Goal: Task Accomplishment & Management: Use online tool/utility

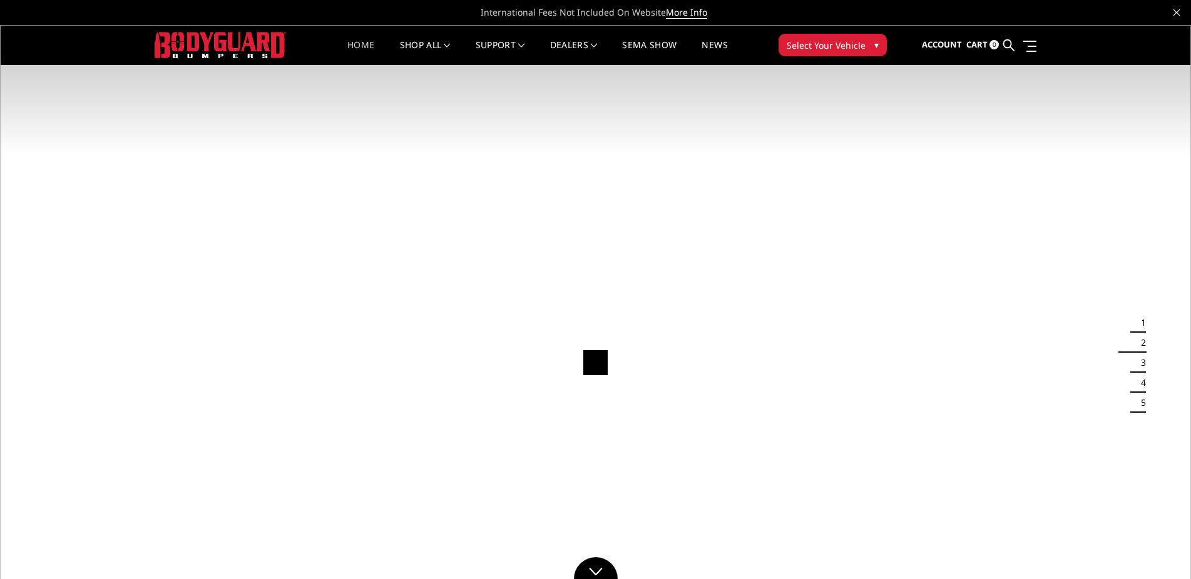
click at [1037, 45] on div "Account Sign in Register Cart 0 Search Search Categories Bronco [DATE]-[DATE] B…" at bounding box center [971, 45] width 150 height 40
click at [1033, 48] on link at bounding box center [1028, 45] width 18 height 13
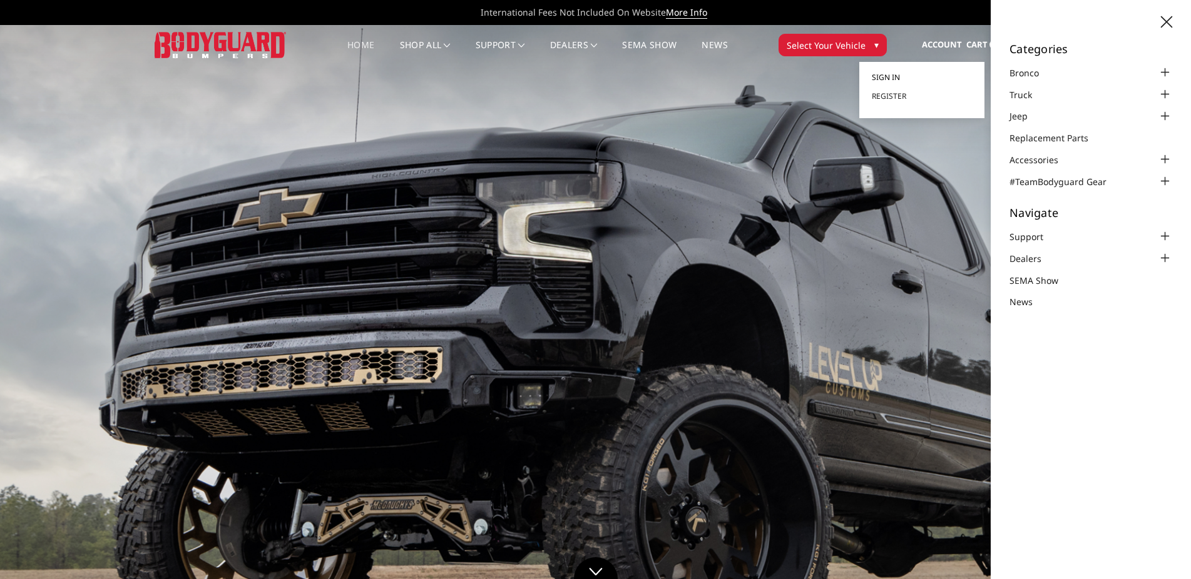
click at [899, 71] on link "Sign in" at bounding box center [922, 77] width 100 height 19
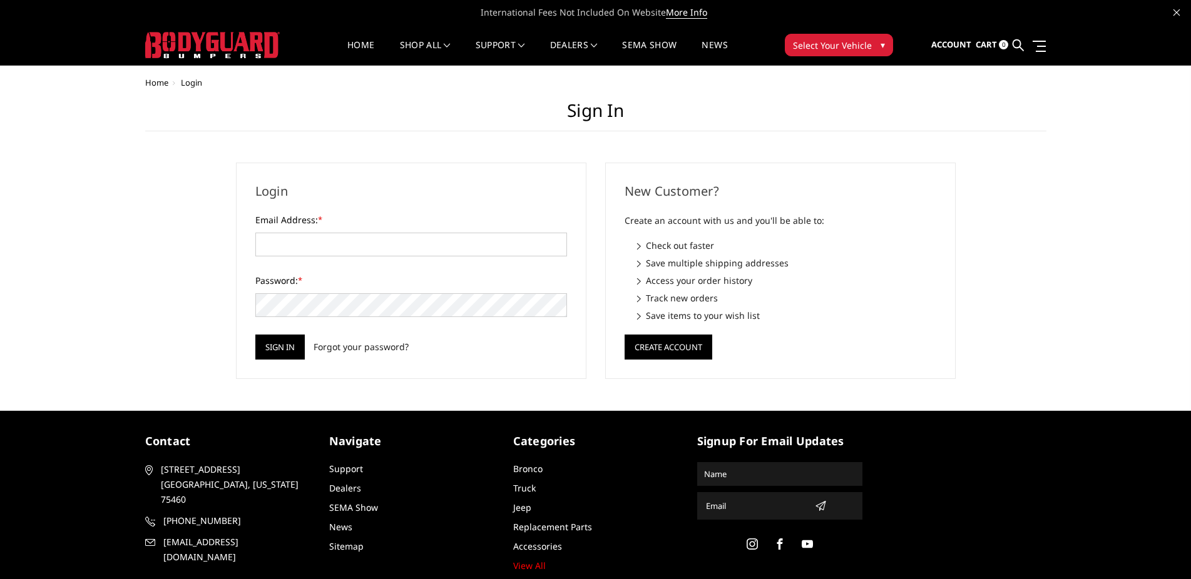
click at [473, 229] on div "Email Address: *" at bounding box center [411, 234] width 312 height 43
click at [471, 240] on input "Email Address: *" at bounding box center [411, 245] width 312 height 24
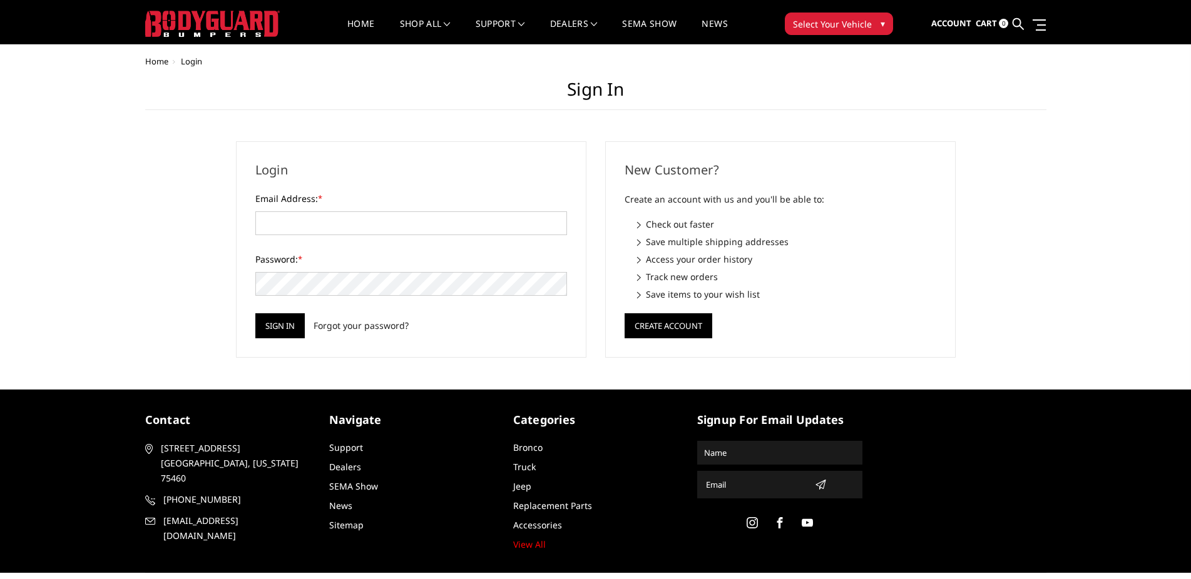
click at [1044, 36] on ul "Account Sign in Register Cart 0 Search Search" at bounding box center [988, 23] width 114 height 39
click at [1047, 25] on div "Account Sign in Register Cart 0 Search Search Categories Bronco 2021-2025 Bronc…" at bounding box center [978, 24] width 153 height 40
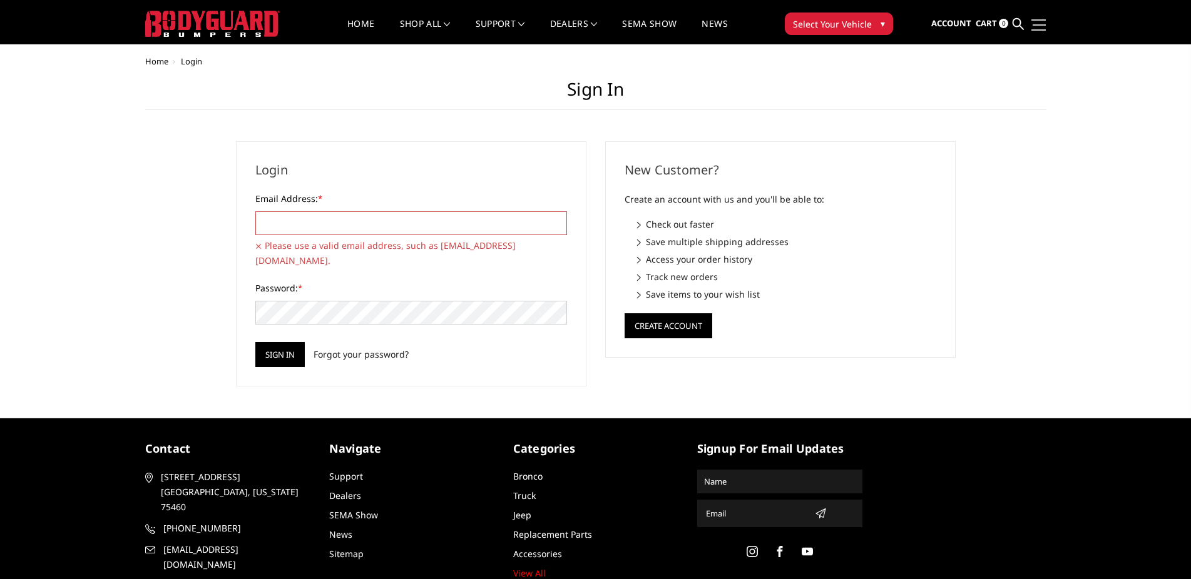
click at [1044, 27] on link at bounding box center [1037, 24] width 18 height 13
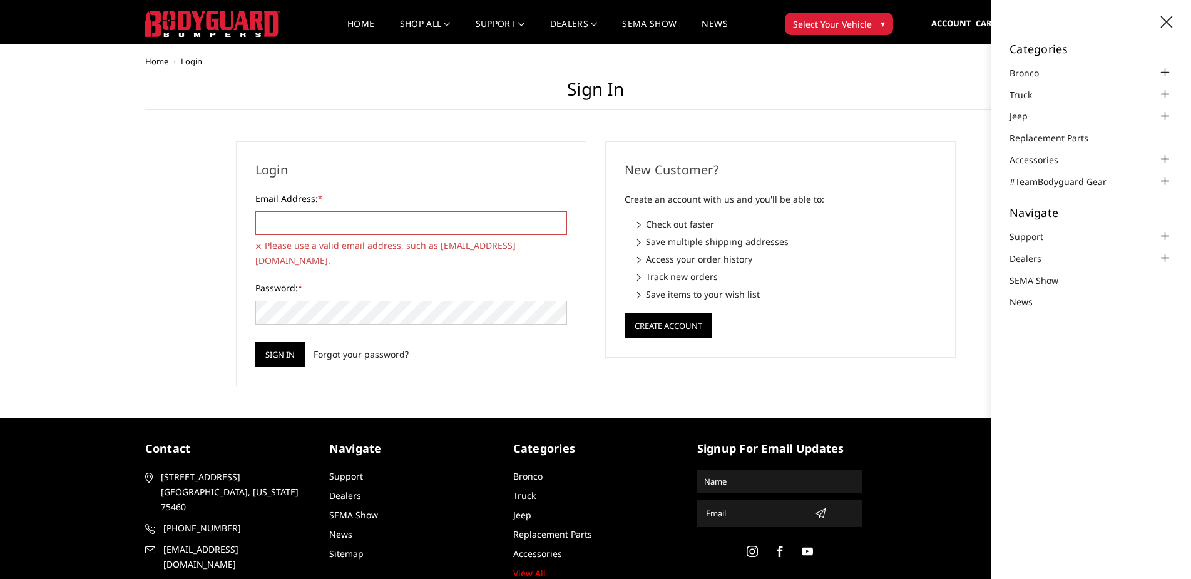
click at [1161, 160] on div at bounding box center [1164, 159] width 15 height 15
click at [1164, 158] on div at bounding box center [1164, 159] width 15 height 15
click at [1165, 233] on div at bounding box center [1164, 236] width 15 height 15
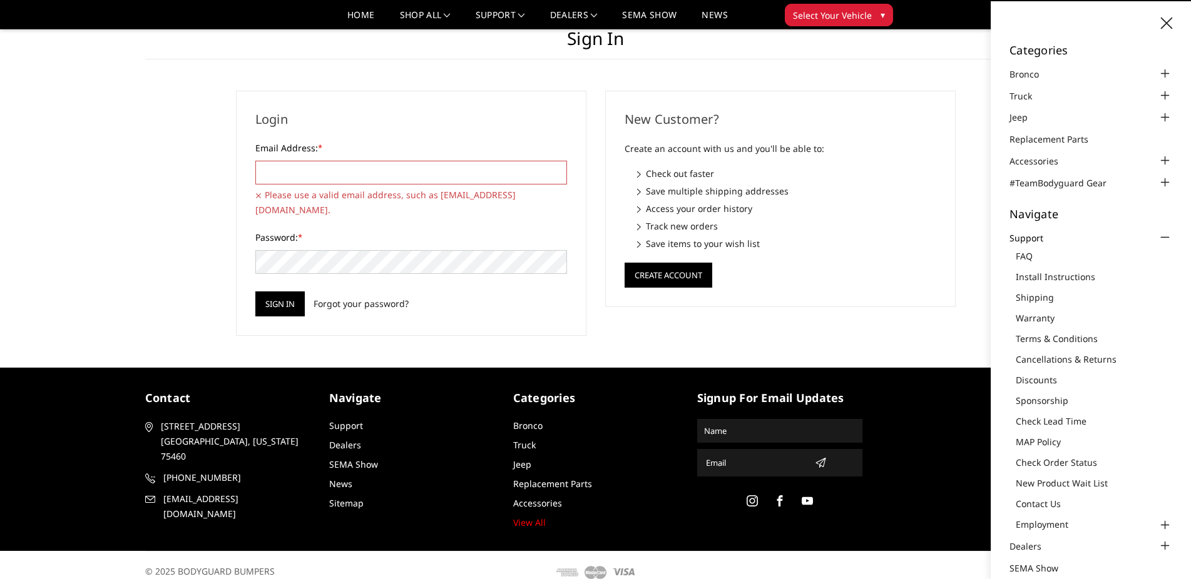
scroll to position [0, 0]
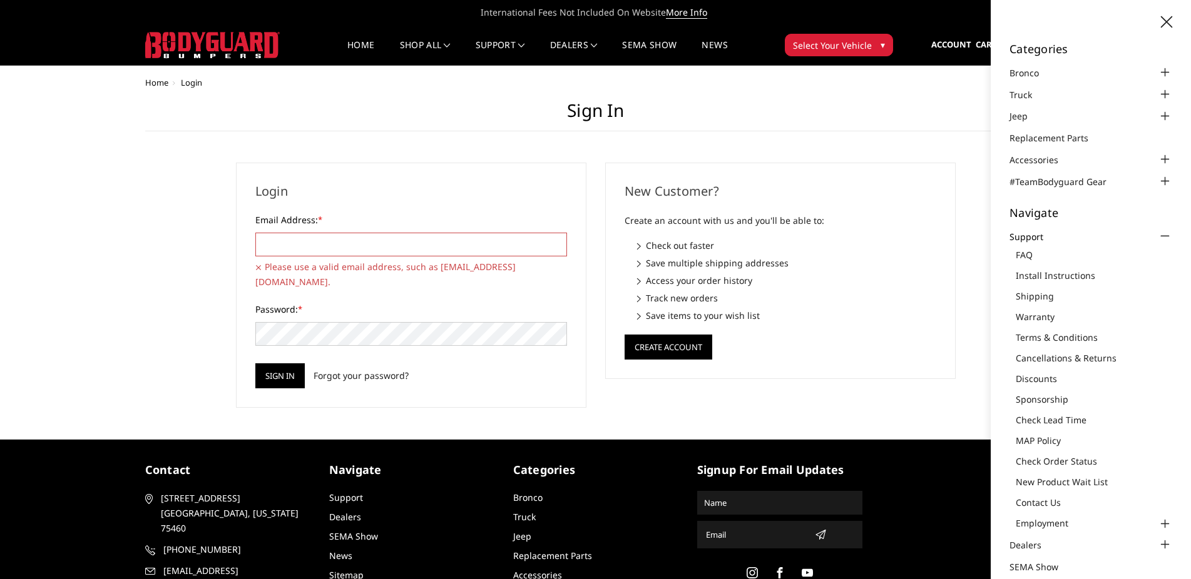
click at [392, 245] on input "Email Address: *" at bounding box center [411, 245] width 312 height 24
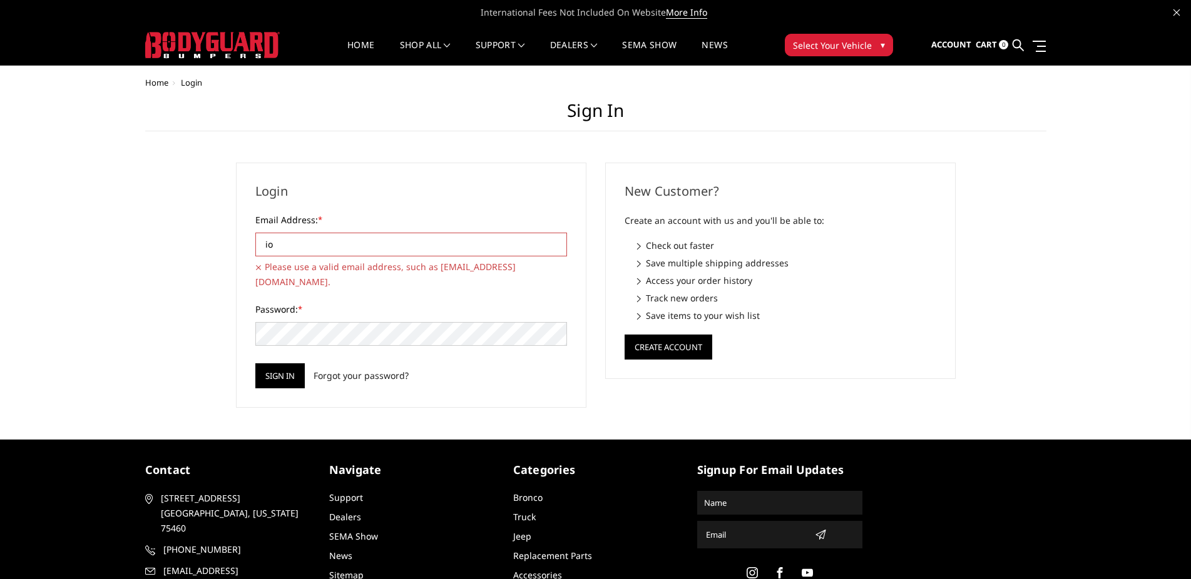
type input "i"
type input "o"
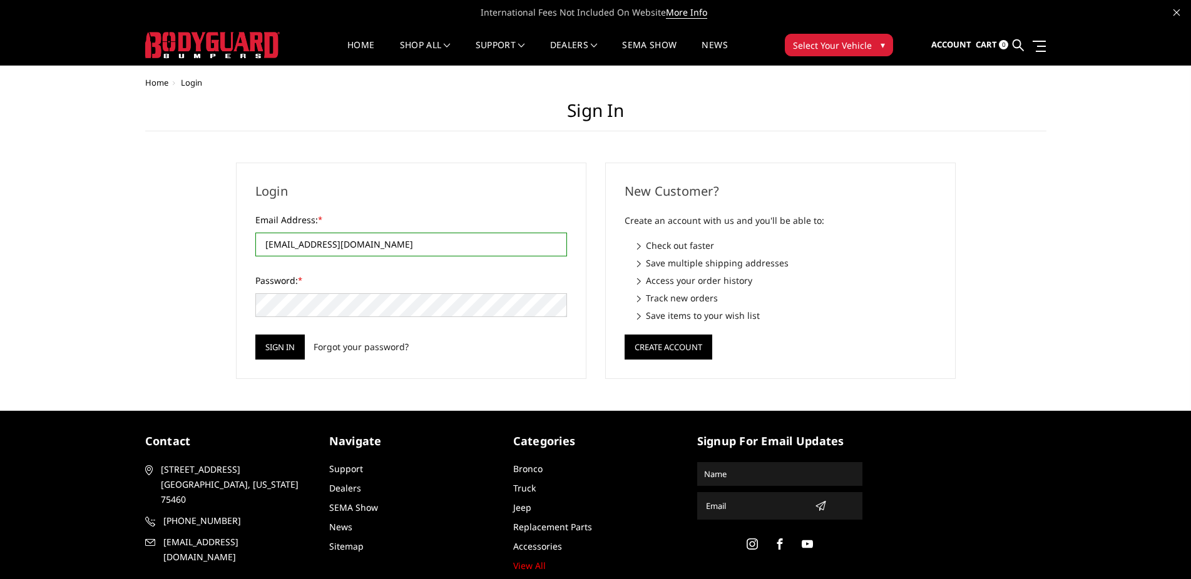
type input "[EMAIL_ADDRESS][DOMAIN_NAME]"
click at [265, 352] on input "Sign in" at bounding box center [279, 347] width 49 height 25
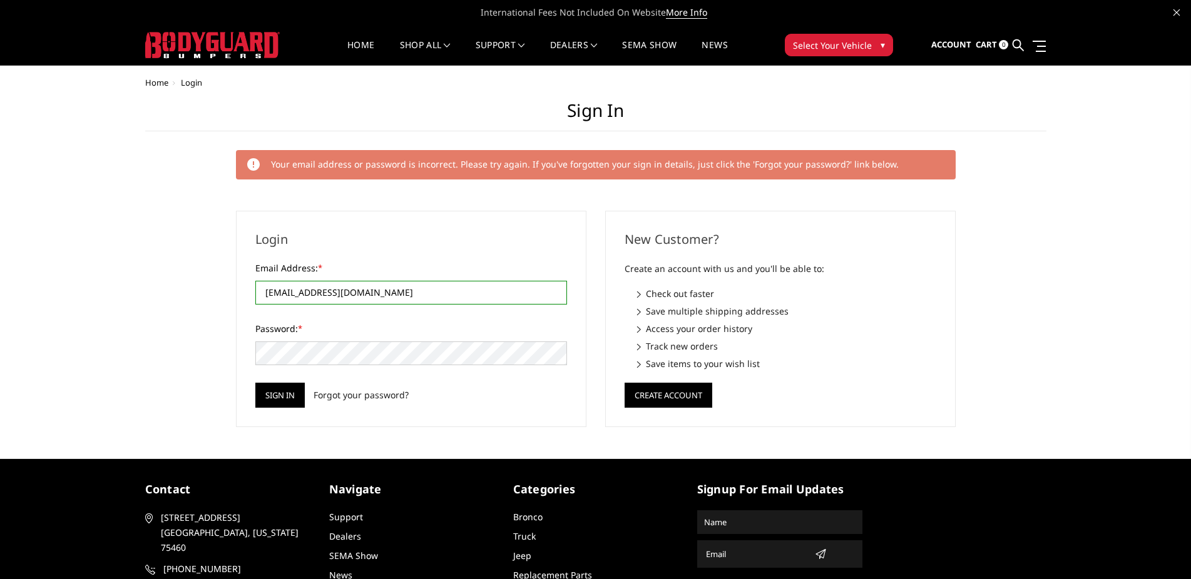
type input "rowdyross7@hotmail.com"
click at [540, 341] on div "Password: *" at bounding box center [411, 343] width 312 height 43
click at [255, 383] on input "Sign in" at bounding box center [279, 395] width 49 height 25
click at [304, 288] on input "Email Address: *" at bounding box center [411, 293] width 312 height 24
drag, startPoint x: 362, startPoint y: 382, endPoint x: 362, endPoint y: 396, distance: 13.8
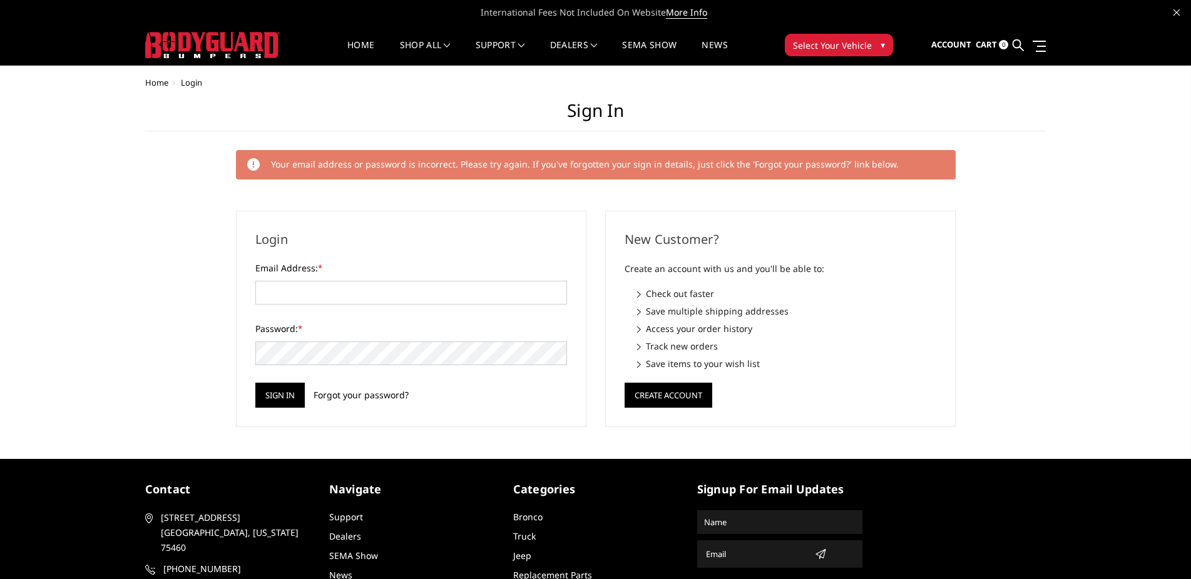
click at [362, 386] on form "Email Address: * Password: * Sign in Forgot your password?" at bounding box center [411, 335] width 312 height 146
click at [362, 396] on link "Forgot your password?" at bounding box center [360, 395] width 95 height 13
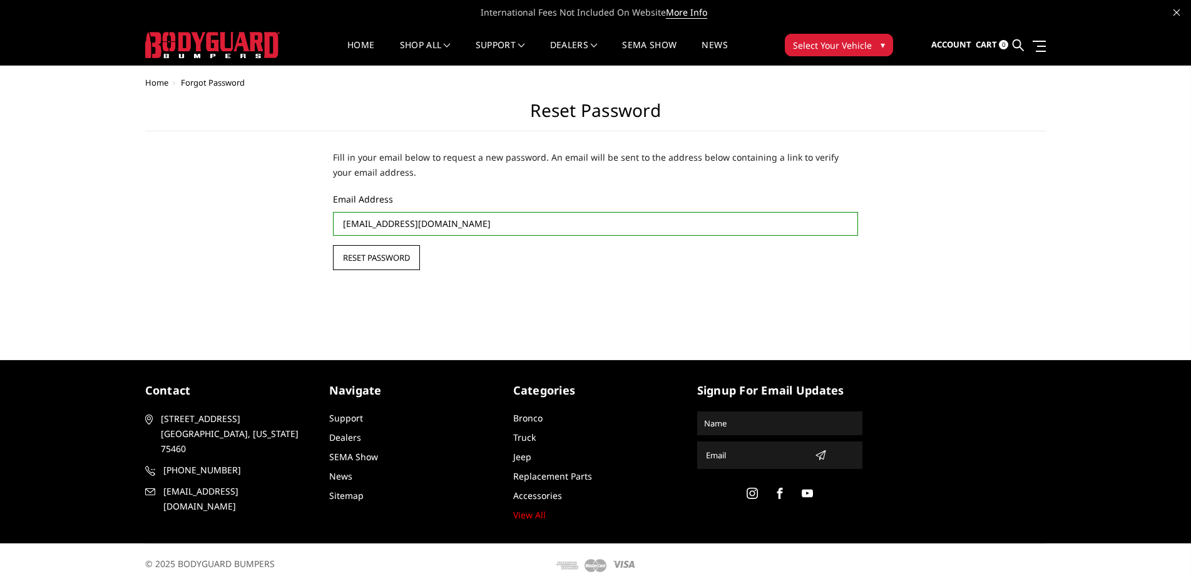
type input "[EMAIL_ADDRESS][DOMAIN_NAME]"
click at [379, 270] on input "Reset Password" at bounding box center [376, 257] width 87 height 25
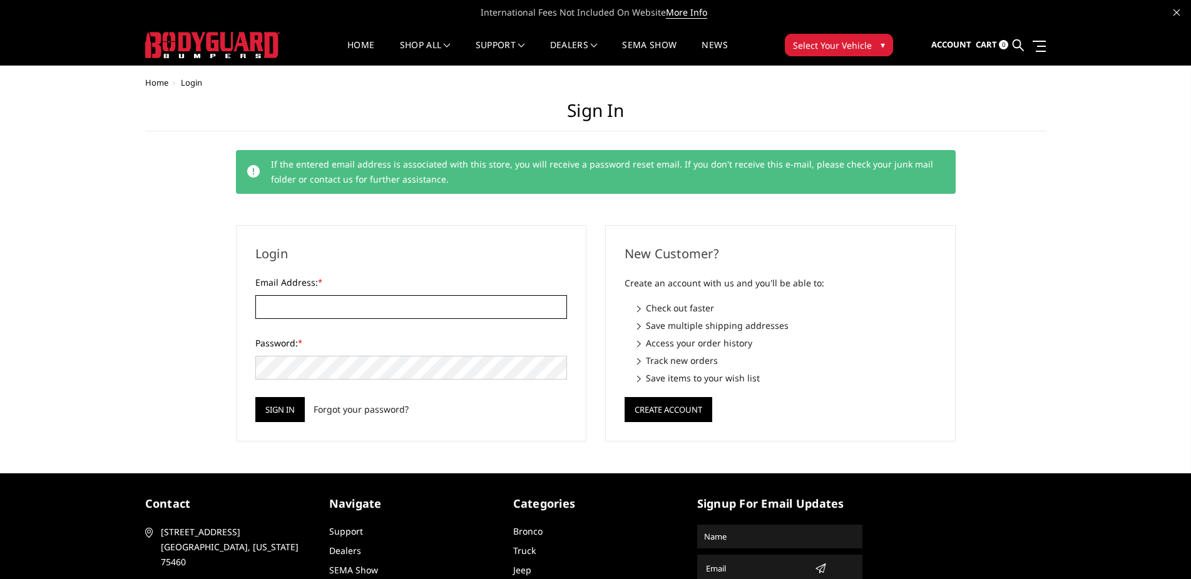
click at [433, 306] on input "Email Address: *" at bounding box center [411, 307] width 312 height 24
type input "rowdyross7@hotmail.com"
click at [255, 397] on input "Sign in" at bounding box center [279, 409] width 49 height 25
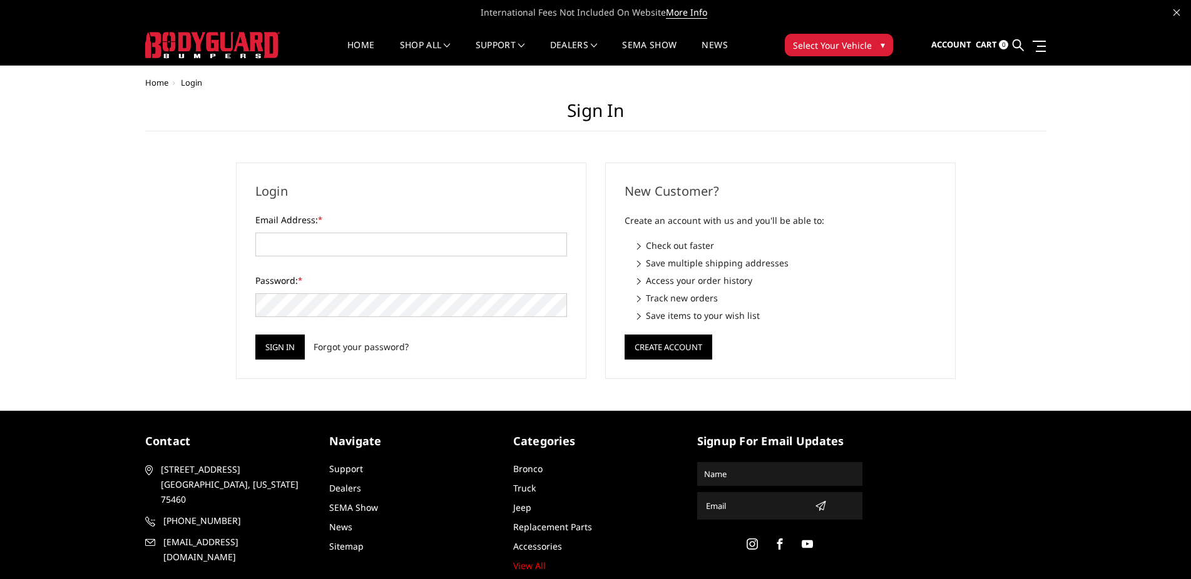
click at [327, 241] on input "Email Address: *" at bounding box center [411, 245] width 312 height 24
type input "[EMAIL_ADDRESS][DOMAIN_NAME]"
click at [255, 335] on input "Sign in" at bounding box center [279, 347] width 49 height 25
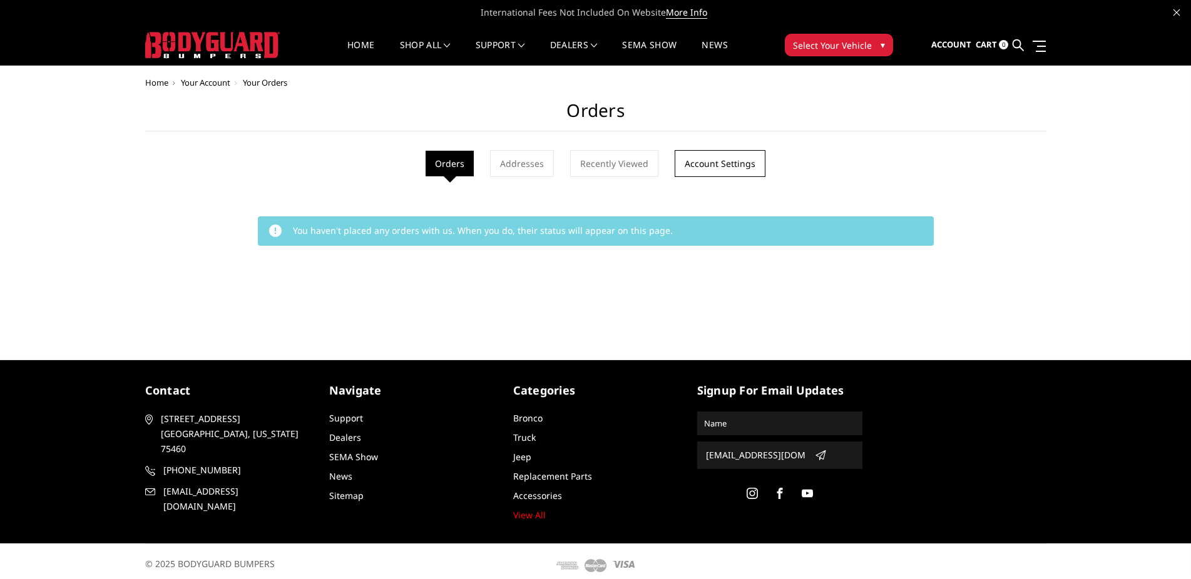
click at [726, 173] on link "Account Settings" at bounding box center [719, 163] width 91 height 27
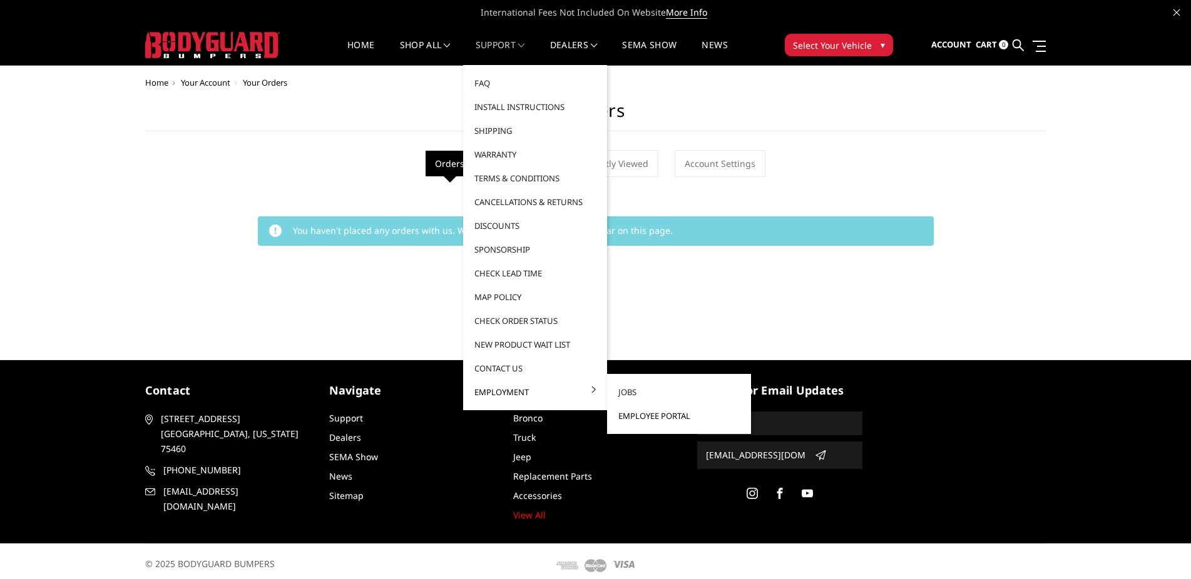
click at [631, 418] on link "Employee Portal" at bounding box center [679, 416] width 134 height 24
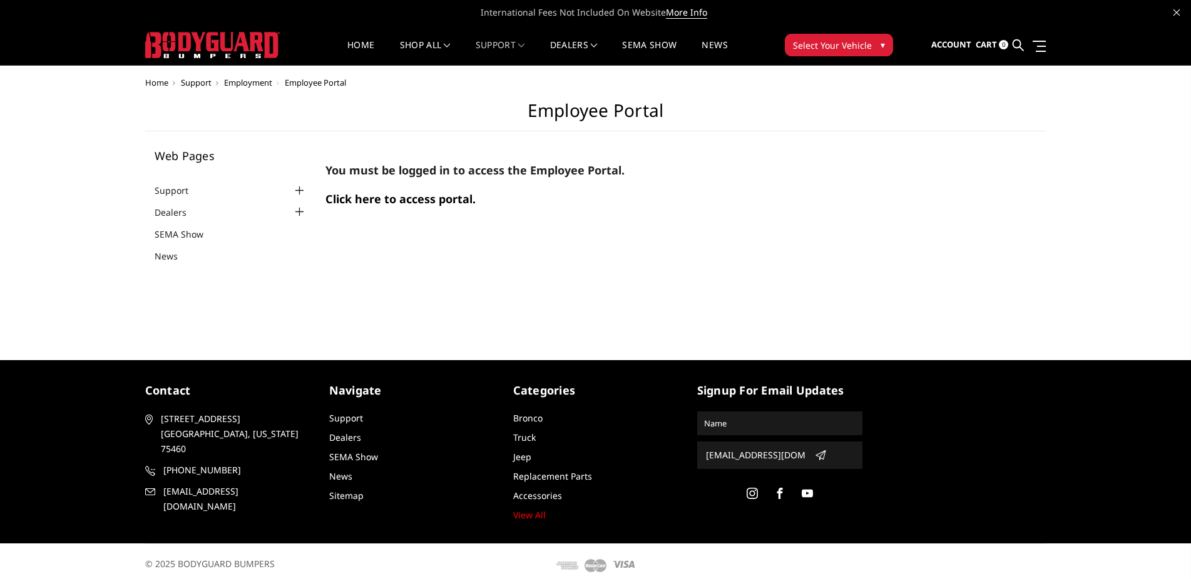
click at [376, 201] on span "Click here to access portal." at bounding box center [400, 198] width 150 height 15
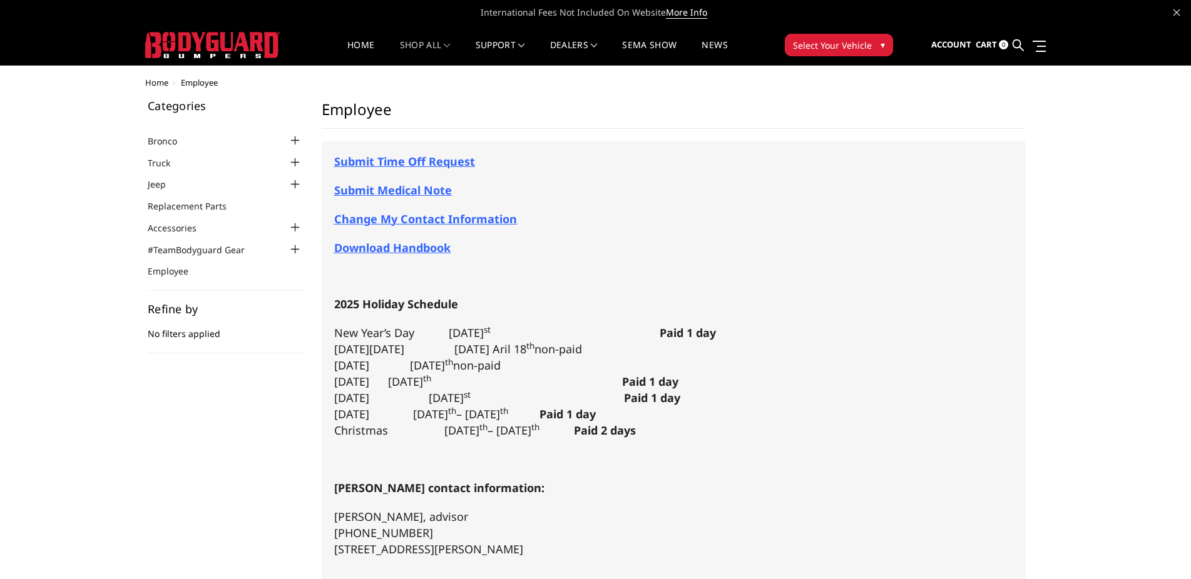
click at [428, 158] on span "Submit Time Off Request" at bounding box center [404, 161] width 141 height 15
